Goal: Information Seeking & Learning: Learn about a topic

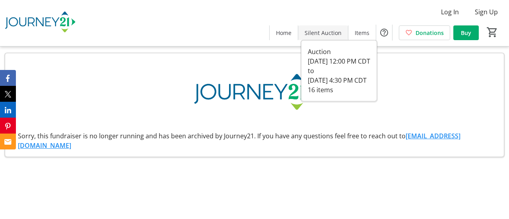
click at [313, 29] on span "Silent Auction" at bounding box center [323, 33] width 37 height 8
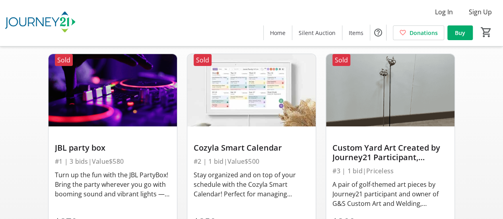
scroll to position [16, 0]
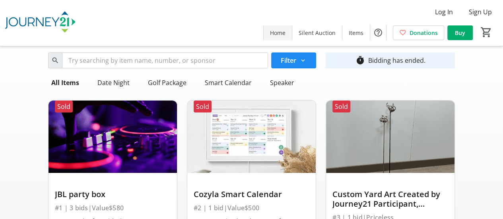
click at [278, 32] on span "Home" at bounding box center [278, 33] width 16 height 8
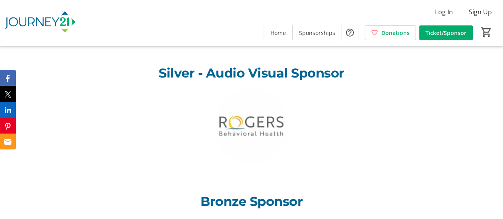
scroll to position [716, 0]
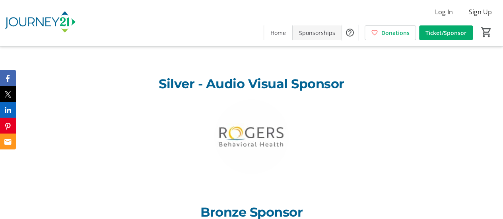
click at [326, 36] on span "Sponsorships" at bounding box center [317, 33] width 36 height 8
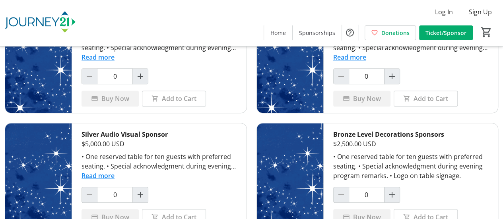
scroll to position [233, 0]
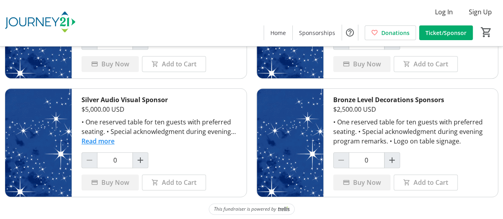
click at [94, 140] on button "Read more" at bounding box center [98, 141] width 33 height 10
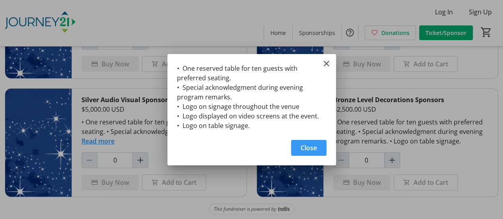
click at [327, 64] on mat-icon "Close" at bounding box center [327, 64] width 10 height 10
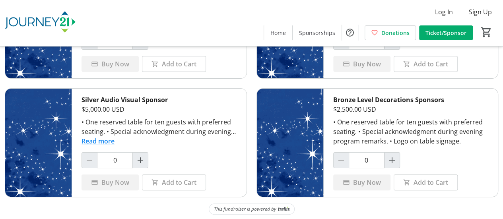
scroll to position [233, 0]
click at [99, 139] on button "Read more" at bounding box center [98, 141] width 33 height 10
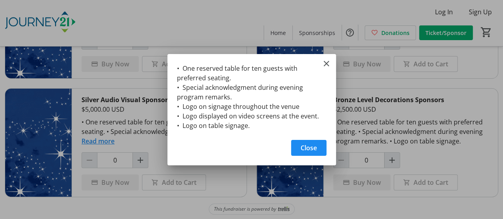
scroll to position [0, 0]
click at [323, 61] on mat-icon "Close" at bounding box center [327, 64] width 10 height 10
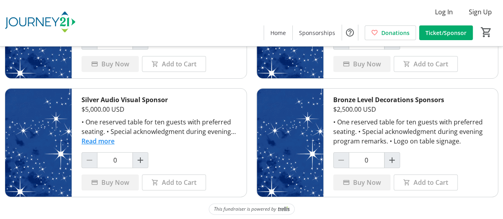
scroll to position [233, 0]
